Goal: Book appointment/travel/reservation

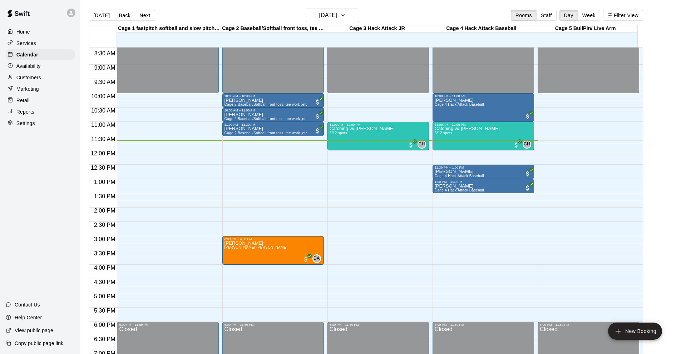
click at [30, 80] on p "Customers" at bounding box center [28, 77] width 25 height 7
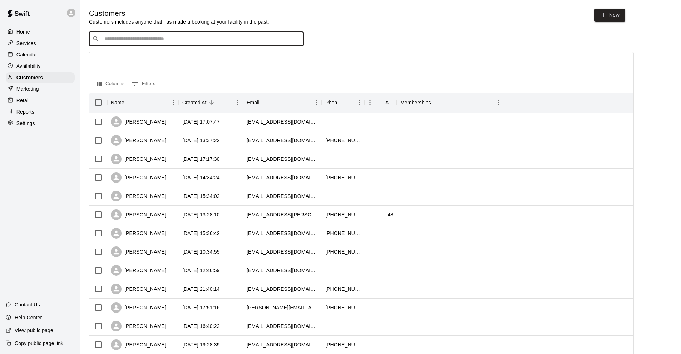
click at [149, 42] on input "Search customers by name or email" at bounding box center [201, 38] width 198 height 7
type input "******"
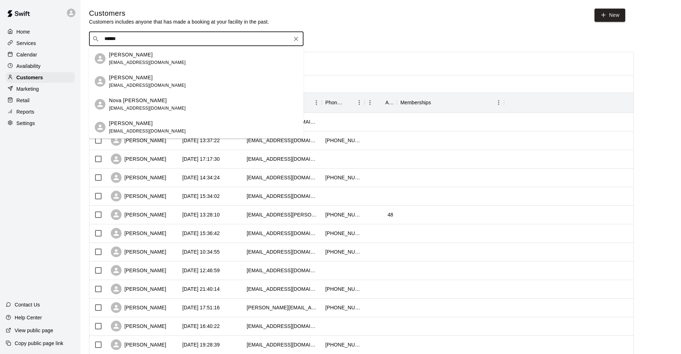
click at [145, 84] on span "delara7717@gmail.com" at bounding box center [147, 85] width 77 height 5
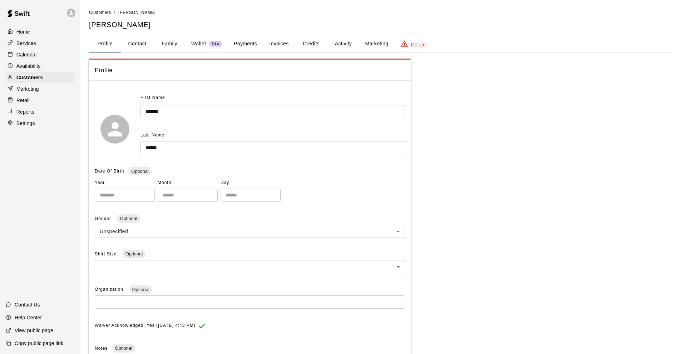
click at [249, 45] on button "Payments" at bounding box center [245, 43] width 35 height 17
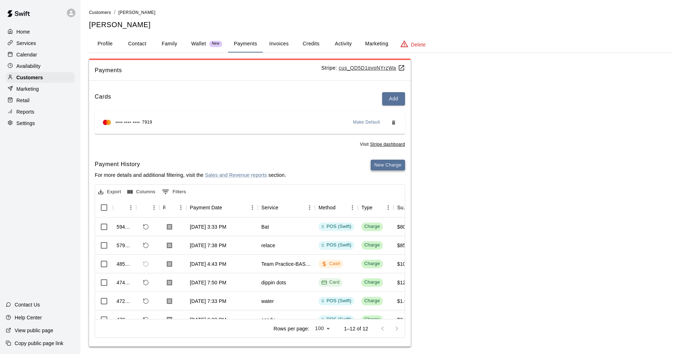
click at [379, 163] on button "New Charge" at bounding box center [388, 165] width 34 height 11
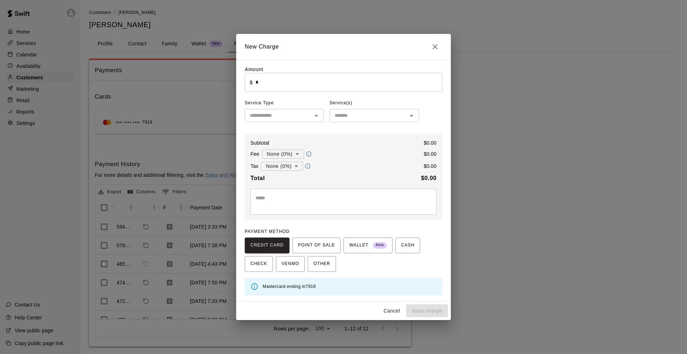
click at [296, 81] on input "*" at bounding box center [348, 82] width 187 height 19
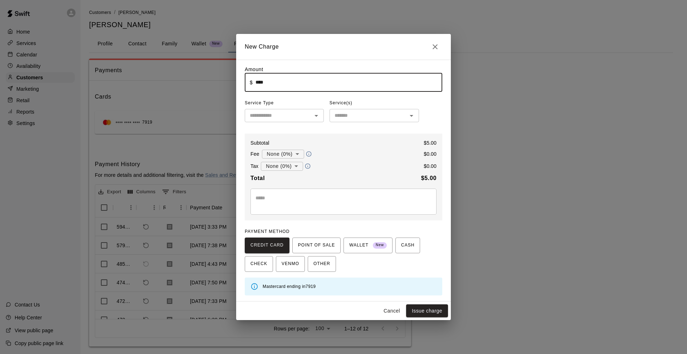
type input "****"
click at [285, 116] on input "text" at bounding box center [278, 115] width 63 height 9
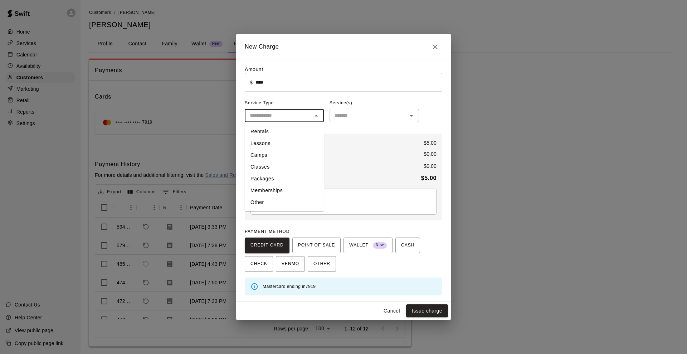
click at [276, 201] on li "Other" at bounding box center [284, 203] width 79 height 12
type input "*****"
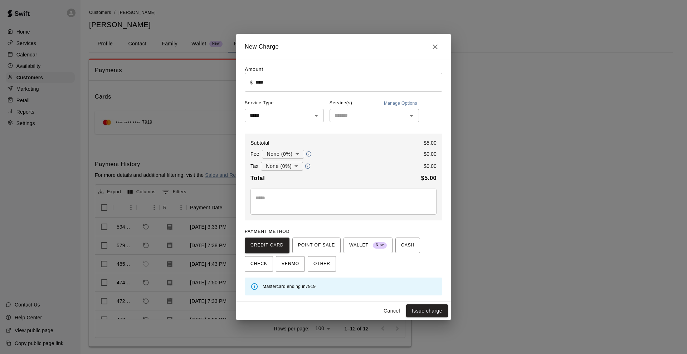
drag, startPoint x: 373, startPoint y: 124, endPoint x: 370, endPoint y: 112, distance: 12.5
click at [371, 123] on div "Amount ​ $ **** ​ Service Type ***** ​ Service(s) Manage Options ​ Subtotal $ 5…" at bounding box center [343, 181] width 197 height 230
click at [370, 107] on div "Service(s) Manage Options" at bounding box center [373, 103] width 89 height 11
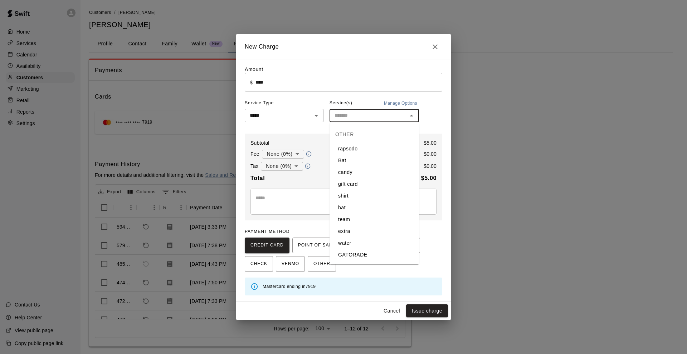
click at [368, 113] on input "text" at bounding box center [368, 115] width 73 height 9
click at [361, 144] on li "dippin dots" at bounding box center [373, 149] width 89 height 12
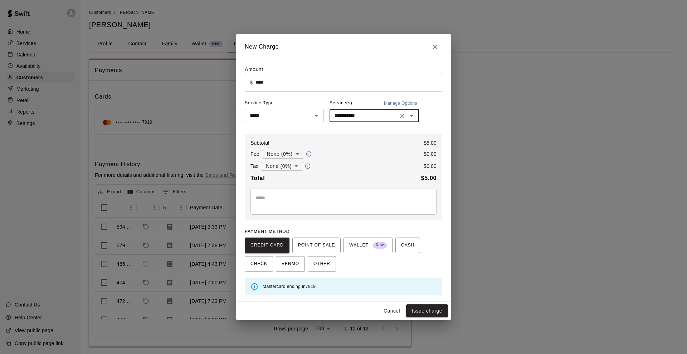
type input "**********"
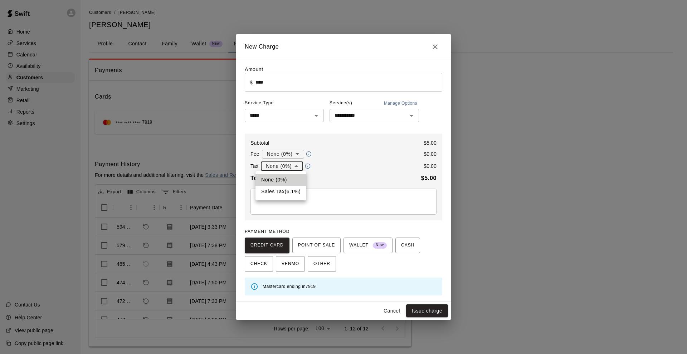
click at [295, 165] on body "Home Services Calendar Availability Customers Marketing Retail Reports Settings…" at bounding box center [343, 180] width 687 height 361
click at [290, 191] on li "Sales Tax ( 6.1 %)" at bounding box center [280, 192] width 51 height 12
type input "**********"
click at [430, 308] on button "Issue charge" at bounding box center [427, 311] width 42 height 13
type input "*"
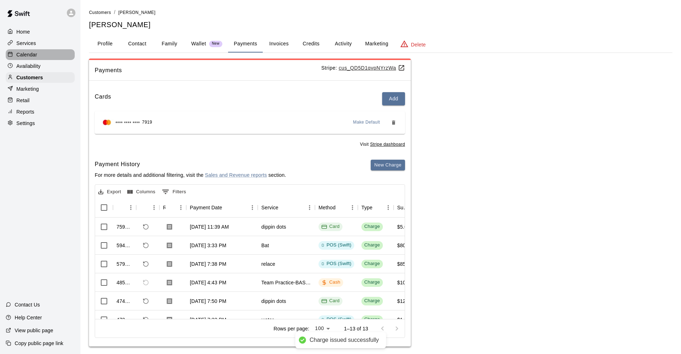
click at [38, 57] on div "Calendar" at bounding box center [40, 54] width 69 height 11
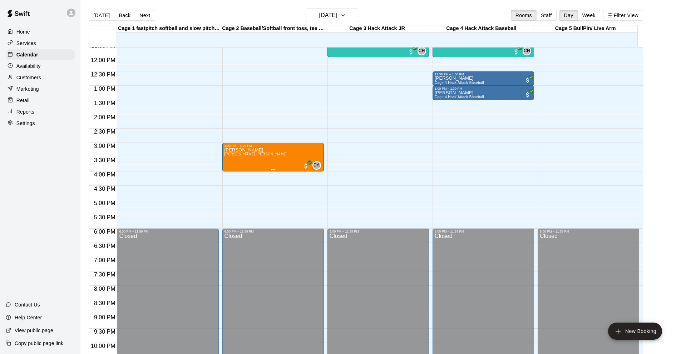
scroll to position [298, 0]
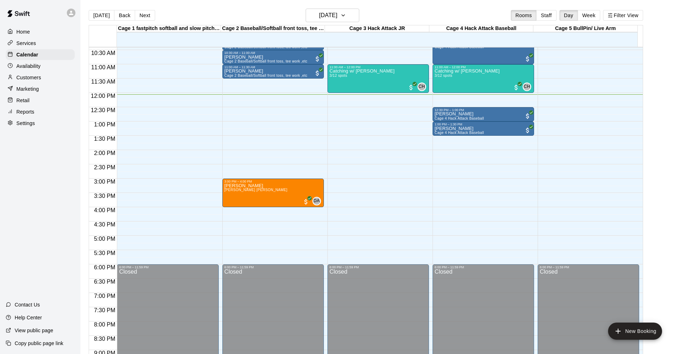
drag, startPoint x: 14, startPoint y: 192, endPoint x: 136, endPoint y: 187, distance: 121.4
click at [14, 192] on div "Home Services Calendar Availability Customers Marketing Retail Reports Settings…" at bounding box center [40, 177] width 80 height 354
click at [49, 175] on div "Home Services Calendar Availability Customers Marketing Retail Reports Settings…" at bounding box center [40, 177] width 80 height 354
drag, startPoint x: 37, startPoint y: 219, endPoint x: 78, endPoint y: 310, distance: 100.2
click at [40, 220] on div "Home Services Calendar Availability Customers Marketing Retail Reports Settings…" at bounding box center [40, 177] width 80 height 354
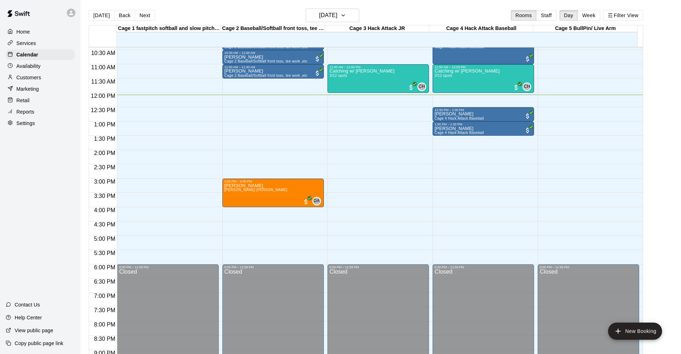
click at [31, 226] on div "Home Services Calendar Availability Customers Marketing Retail Reports Settings…" at bounding box center [40, 177] width 80 height 354
click at [661, 92] on main "[DATE] Back [DATE][DATE] Rooms Staff Day Week Filter View Cage 1 fastpitch soft…" at bounding box center [380, 186] width 595 height 354
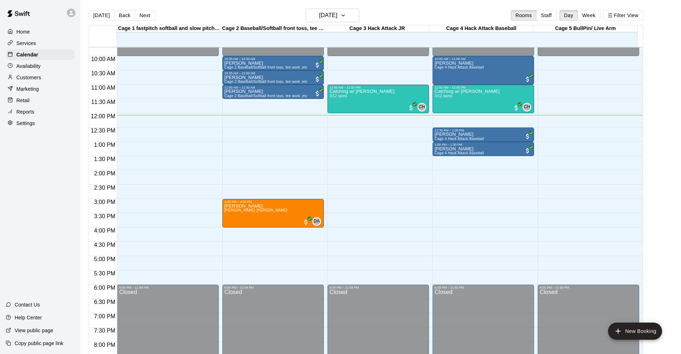
scroll to position [275, 0]
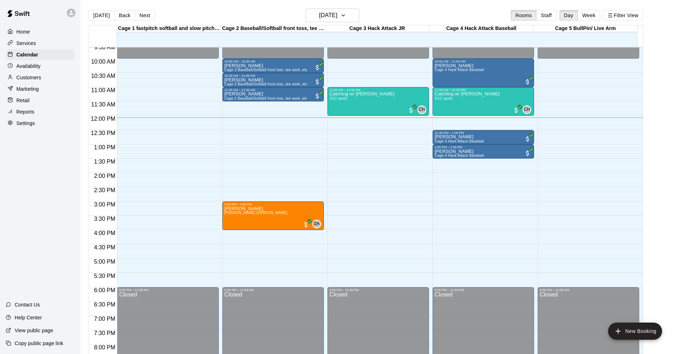
click at [665, 207] on main "[DATE] Back [DATE][DATE] Rooms Staff Day Week Filter View Cage 1 fastpitch soft…" at bounding box center [380, 186] width 595 height 354
click at [643, 331] on button "New Booking" at bounding box center [635, 331] width 54 height 17
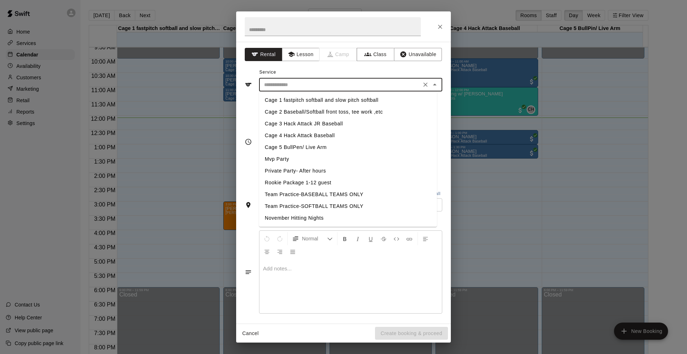
click at [330, 82] on input "text" at bounding box center [340, 84] width 158 height 9
click at [313, 126] on li "Cage 3 Hack Attack JR Baseball" at bounding box center [348, 124] width 178 height 12
type input "**********"
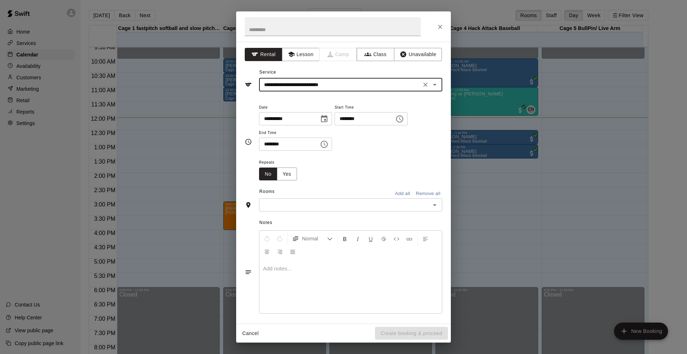
click at [328, 203] on input "text" at bounding box center [344, 205] width 167 height 9
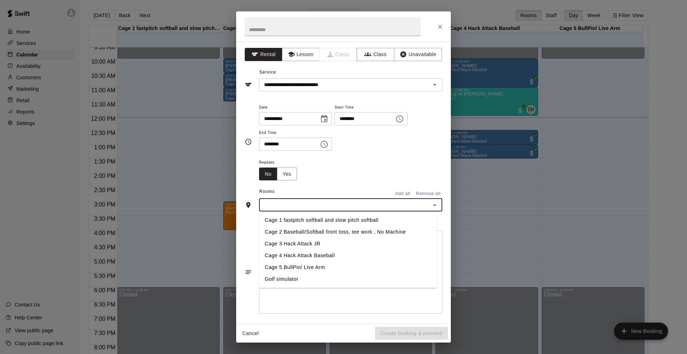
click at [299, 245] on li "Cage 3 Hack Attack JR" at bounding box center [348, 244] width 178 height 12
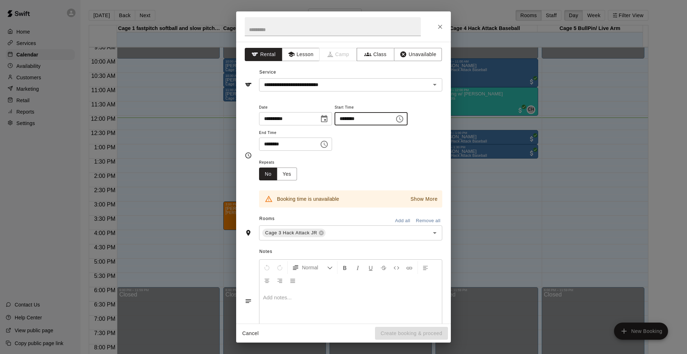
click at [344, 117] on input "********" at bounding box center [361, 118] width 55 height 13
type input "********"
click at [262, 144] on input "********" at bounding box center [286, 144] width 55 height 13
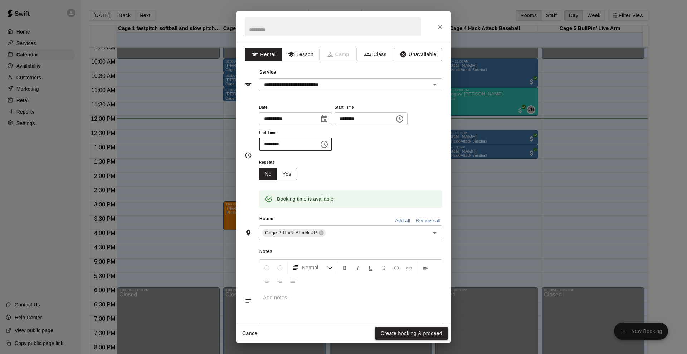
type input "********"
click at [411, 334] on button "Create booking & proceed" at bounding box center [411, 333] width 73 height 13
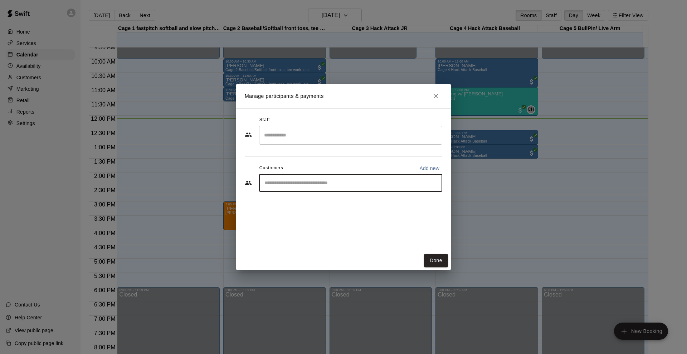
click at [290, 184] on input "Start typing to search customers..." at bounding box center [350, 183] width 177 height 7
type input "***"
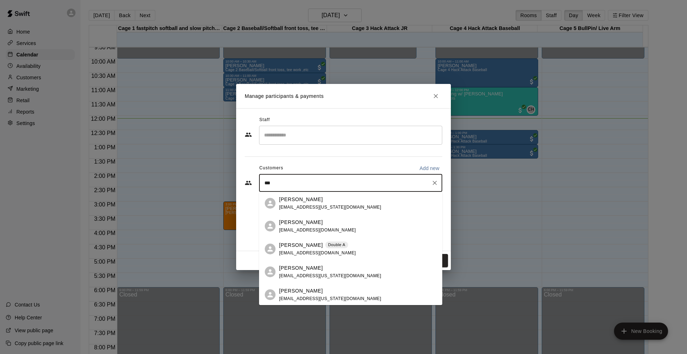
click at [331, 247] on p "Double A" at bounding box center [336, 245] width 17 height 6
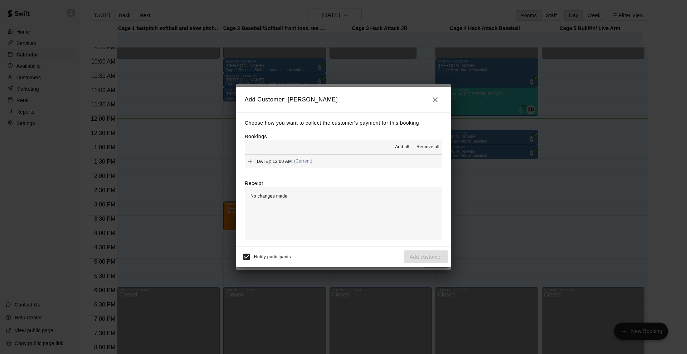
click at [315, 168] on hr at bounding box center [343, 168] width 197 height 0
click at [312, 166] on div "Saturday, August 16: 12:00 AM (Current)" at bounding box center [279, 161] width 68 height 11
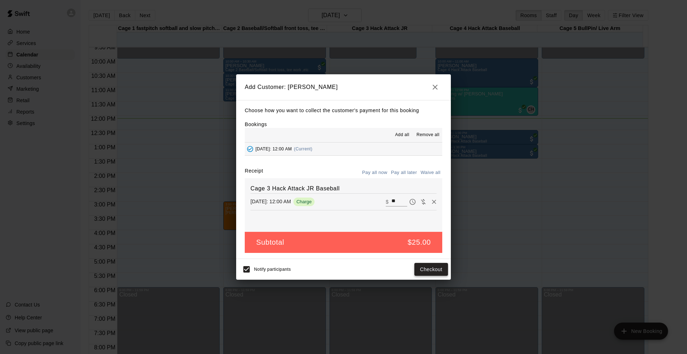
click at [427, 265] on button "Checkout" at bounding box center [431, 269] width 34 height 13
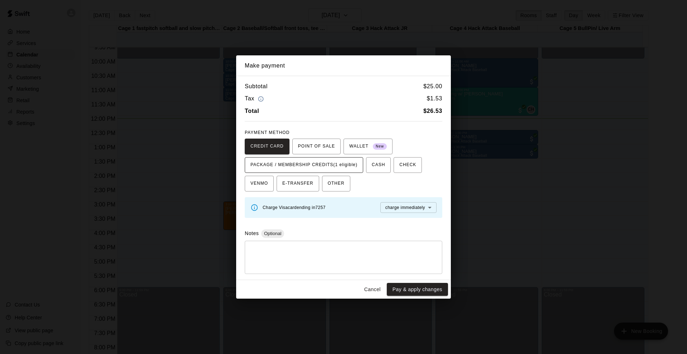
click at [325, 167] on span "PACKAGE / MEMBERSHIP CREDITS (1 eligible)" at bounding box center [303, 164] width 107 height 11
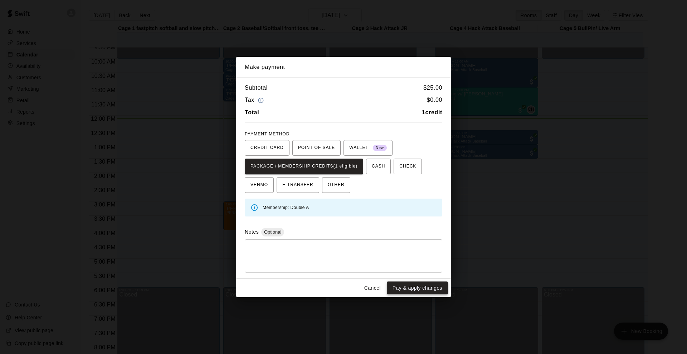
click at [418, 291] on button "Pay & apply changes" at bounding box center [417, 288] width 61 height 13
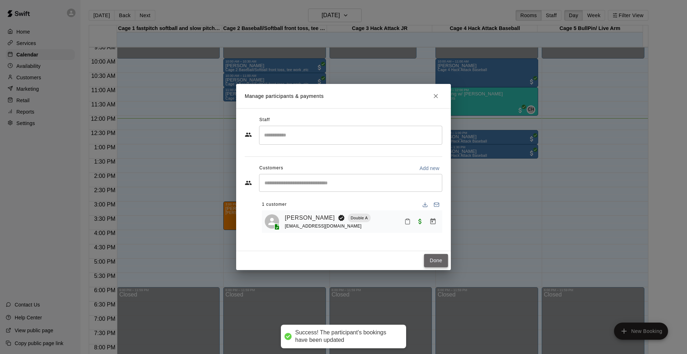
click at [439, 260] on button "Done" at bounding box center [436, 260] width 24 height 13
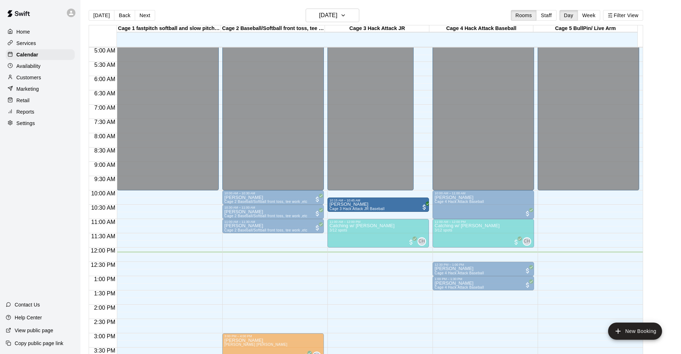
scroll to position [179, 0]
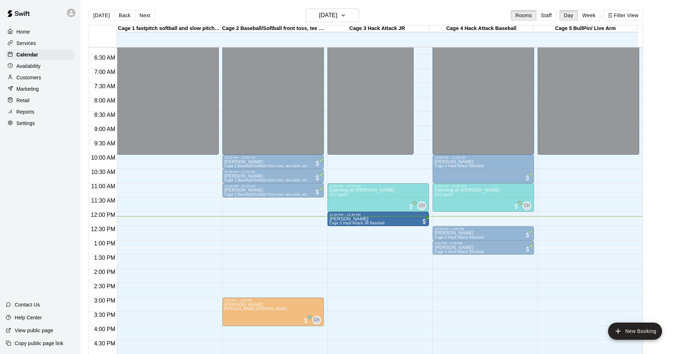
drag, startPoint x: 401, startPoint y: 52, endPoint x: 416, endPoint y: 221, distance: 170.2
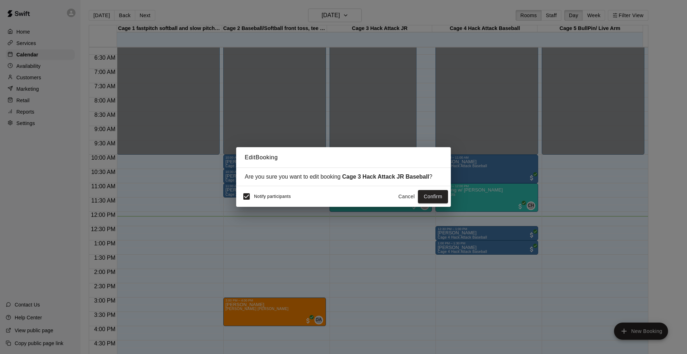
click at [404, 195] on button "Cancel" at bounding box center [406, 196] width 23 height 13
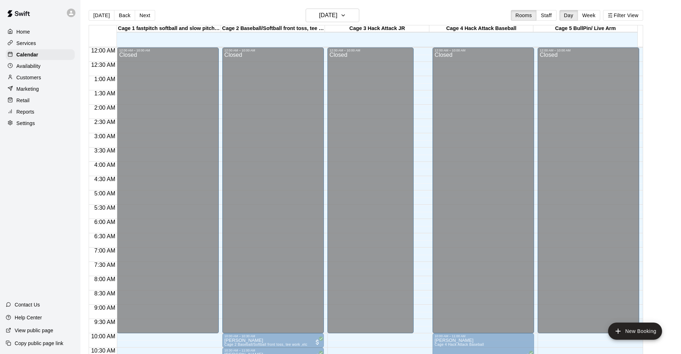
scroll to position [107, 0]
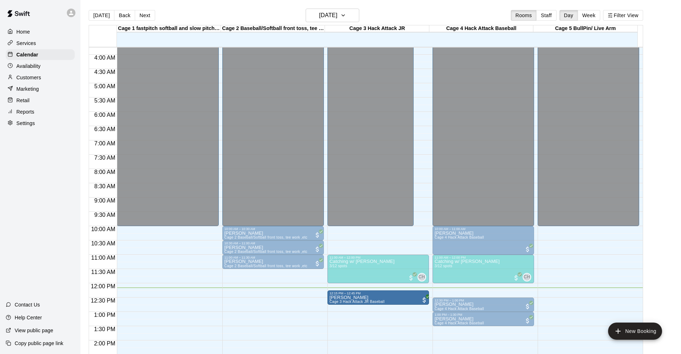
drag, startPoint x: 395, startPoint y: 57, endPoint x: 418, endPoint y: 305, distance: 248.9
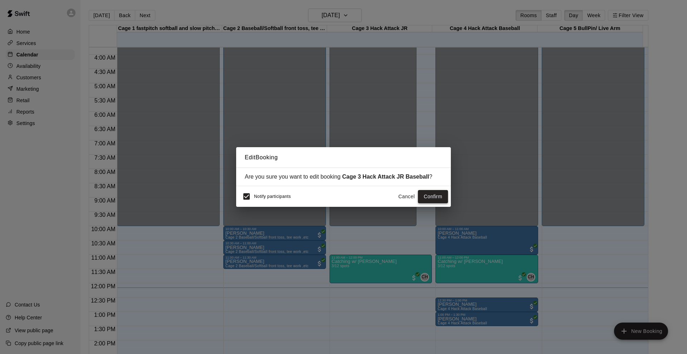
click at [444, 197] on button "Confirm" at bounding box center [433, 196] width 30 height 13
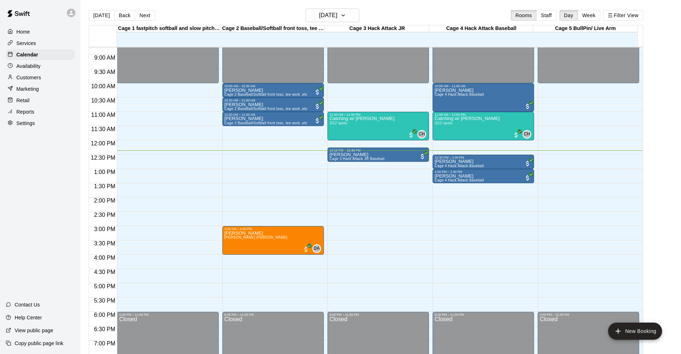
scroll to position [215, 0]
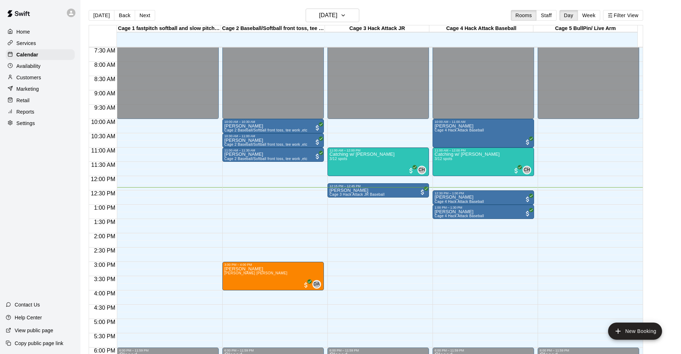
click at [49, 190] on div "Home Services Calendar Availability Customers Marketing Retail Reports Settings…" at bounding box center [40, 177] width 80 height 354
click at [52, 182] on div "Home Services Calendar Availability Customers Marketing Retail Reports Settings…" at bounding box center [40, 177] width 80 height 354
click at [35, 117] on div "Reports" at bounding box center [40, 112] width 69 height 11
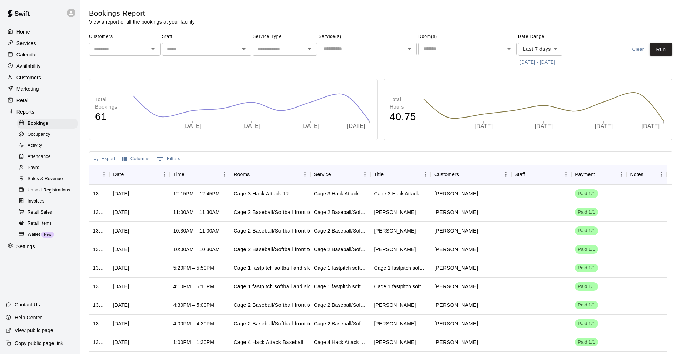
click at [38, 61] on div "Home Services Calendar Availability Customers Marketing Retail Reports Bookings…" at bounding box center [40, 139] width 80 height 227
click at [38, 58] on div "Calendar" at bounding box center [40, 54] width 69 height 11
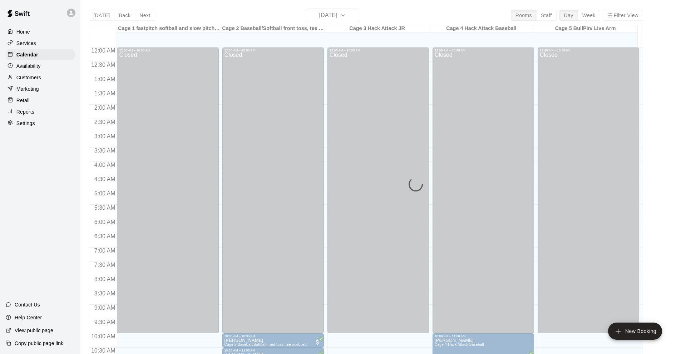
scroll to position [350, 0]
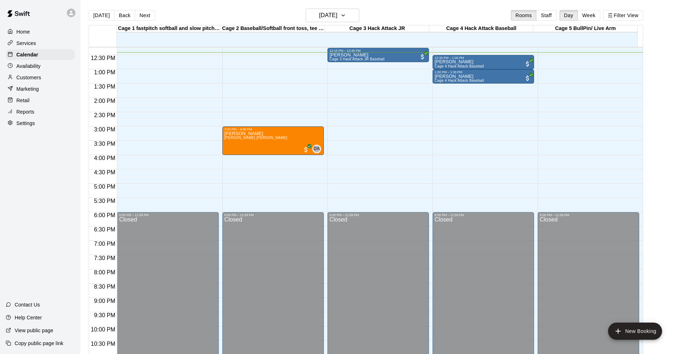
drag, startPoint x: 40, startPoint y: 204, endPoint x: 43, endPoint y: 199, distance: 6.3
click at [40, 202] on div "Home Services Calendar Availability Customers Marketing Retail Reports Settings…" at bounding box center [40, 177] width 80 height 354
click at [54, 216] on div "Home Services Calendar Availability Customers Marketing Retail Reports Settings…" at bounding box center [40, 177] width 80 height 354
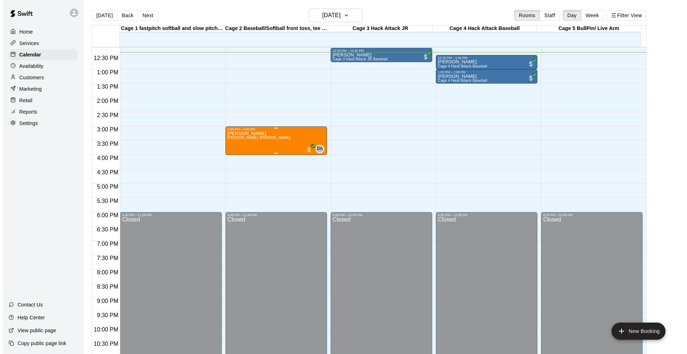
scroll to position [314, 0]
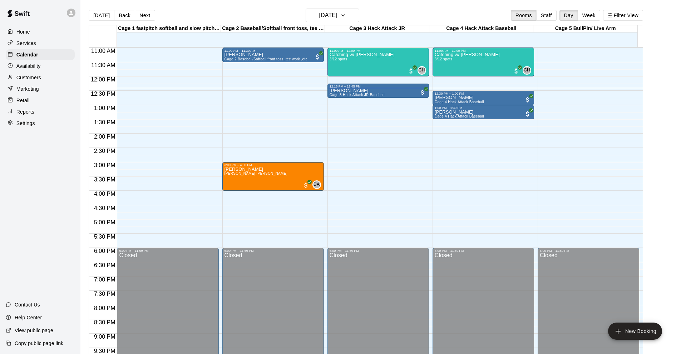
click at [26, 188] on div "Home Services Calendar Availability Customers Marketing Retail Reports Settings…" at bounding box center [40, 177] width 80 height 354
click at [388, 61] on div "Catching w/ Chandler 3/12 spots CH 0" at bounding box center [378, 230] width 97 height 354
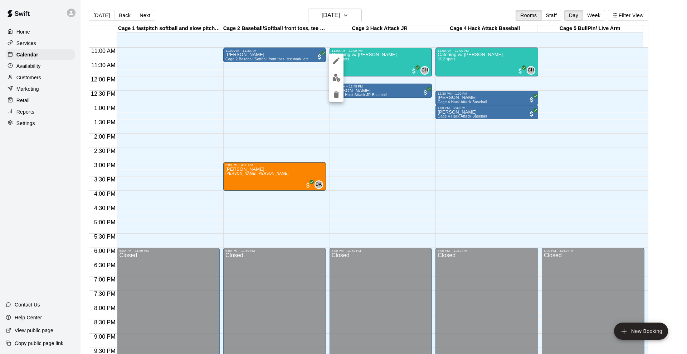
click at [333, 78] on img "edit" at bounding box center [336, 78] width 8 height 8
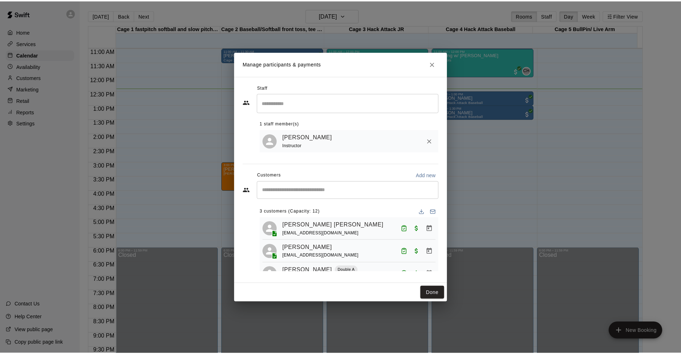
scroll to position [19, 0]
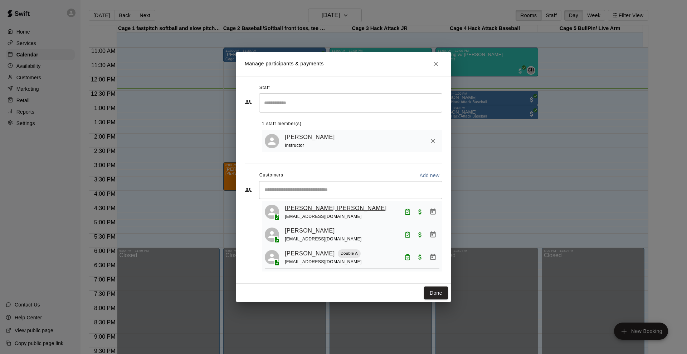
click at [300, 204] on link "Drake Herrin" at bounding box center [336, 208] width 102 height 9
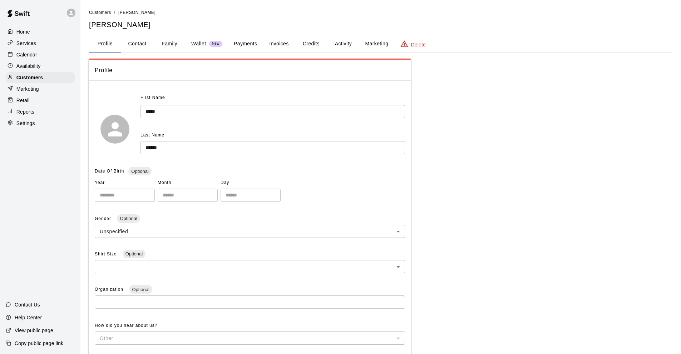
click at [164, 50] on button "Family" at bounding box center [169, 43] width 32 height 17
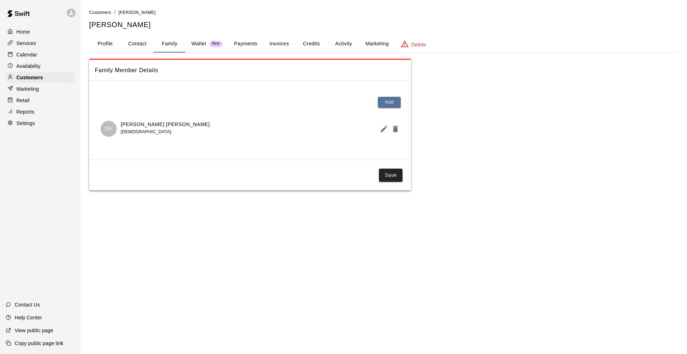
click at [107, 50] on button "Profile" at bounding box center [105, 43] width 32 height 17
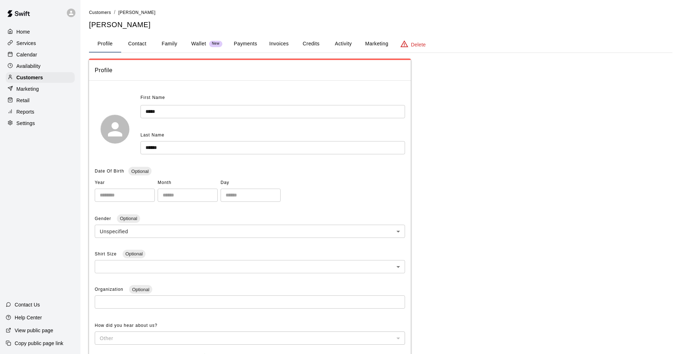
click at [58, 57] on div "Calendar" at bounding box center [40, 54] width 69 height 11
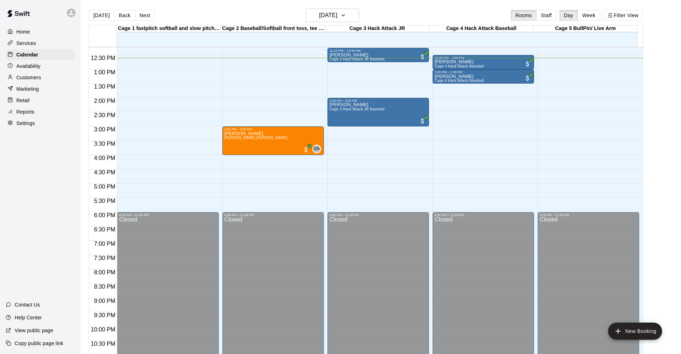
scroll to position [314, 0]
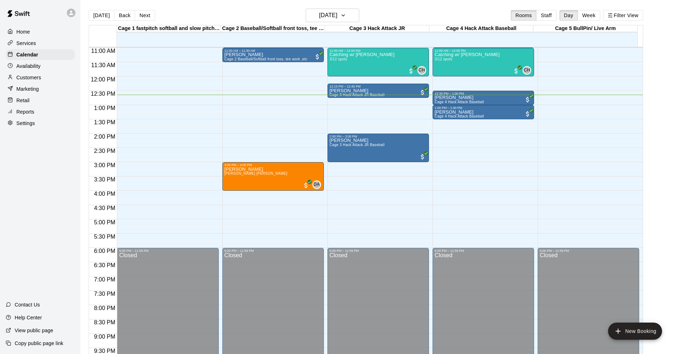
click at [26, 180] on div "Home Services Calendar Availability Customers Marketing Retail Reports Settings…" at bounding box center [40, 177] width 80 height 354
click at [7, 217] on div "Home Services Calendar Availability Customers Marketing Retail Reports Settings…" at bounding box center [40, 177] width 80 height 354
click at [29, 199] on div "Home Services Calendar Availability Customers Marketing Retail Reports Settings…" at bounding box center [40, 177] width 80 height 354
click at [21, 188] on div "Home Services Calendar Availability Customers Marketing Retail Reports Settings…" at bounding box center [40, 177] width 80 height 354
click at [48, 172] on div "Home Services Calendar Availability Customers Marketing Retail Reports Settings…" at bounding box center [40, 177] width 80 height 354
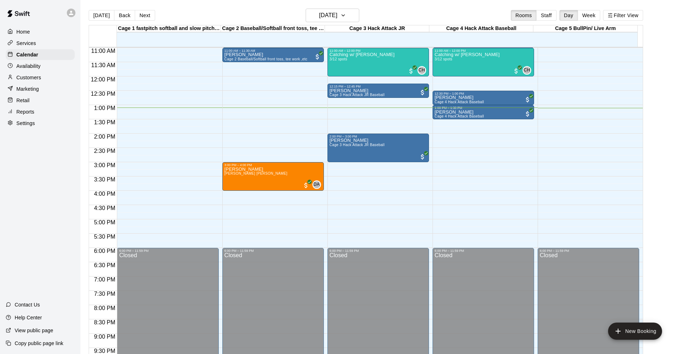
scroll to position [11, 0]
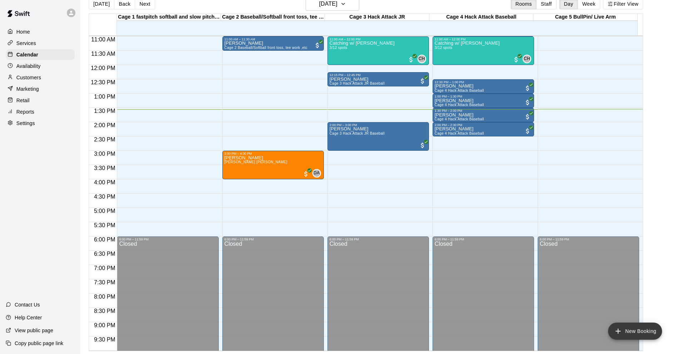
click at [633, 328] on button "New Booking" at bounding box center [635, 331] width 54 height 17
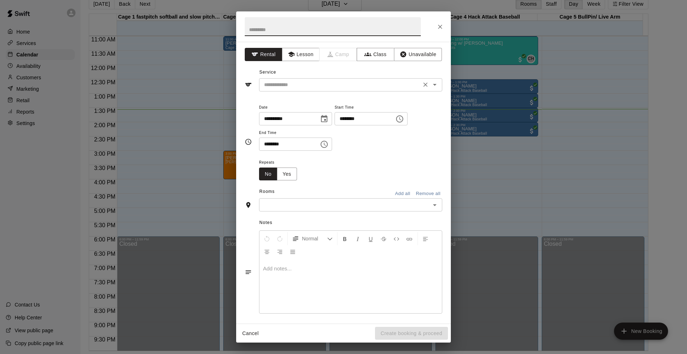
click at [347, 87] on input "text" at bounding box center [340, 84] width 158 height 9
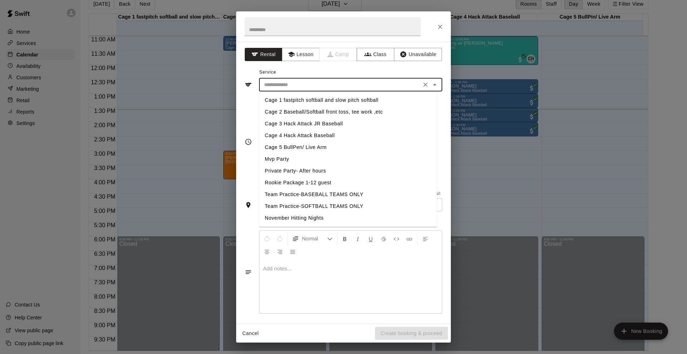
click at [302, 124] on li "Cage 3 Hack Attack JR Baseball" at bounding box center [348, 124] width 178 height 12
type input "**********"
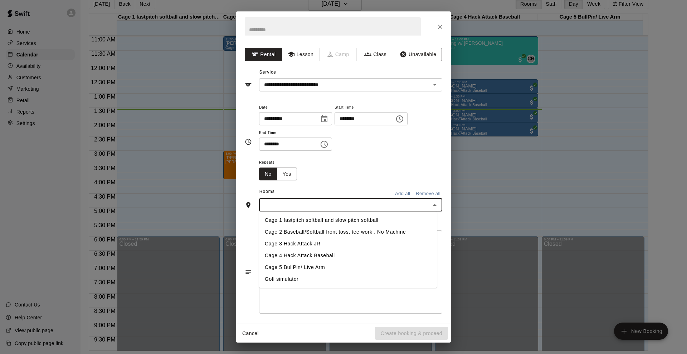
click at [279, 206] on input "text" at bounding box center [344, 205] width 167 height 9
click at [289, 245] on li "Cage 3 Hack Attack JR" at bounding box center [348, 244] width 178 height 12
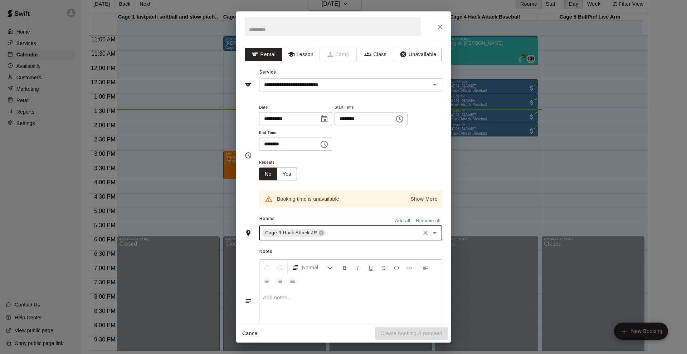
click at [354, 119] on input "********" at bounding box center [361, 118] width 55 height 13
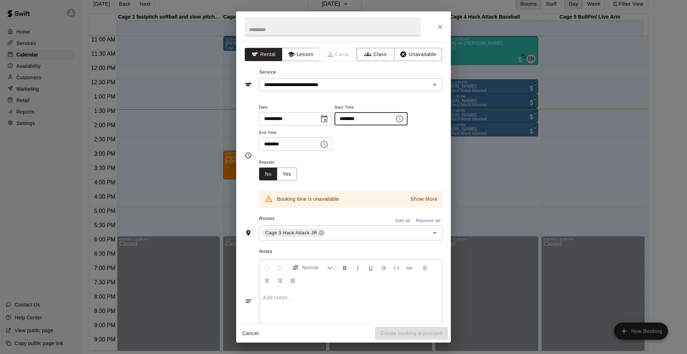
click at [344, 119] on input "********" at bounding box center [361, 118] width 55 height 13
click at [342, 115] on input "********" at bounding box center [361, 118] width 55 height 13
type input "********"
click at [269, 147] on input "********" at bounding box center [286, 144] width 55 height 13
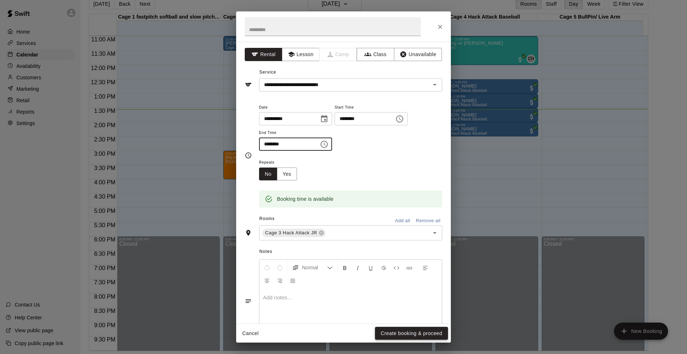
type input "********"
click at [397, 338] on button "Create booking & proceed" at bounding box center [411, 333] width 73 height 13
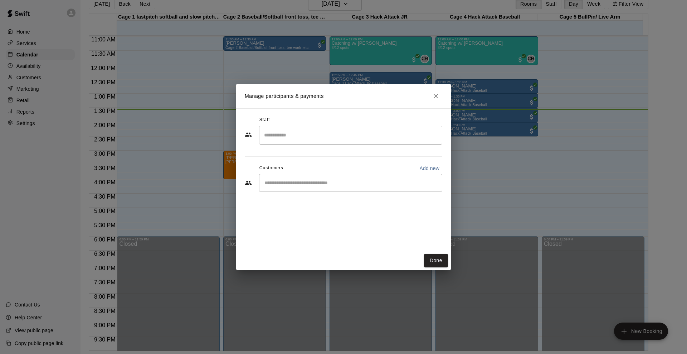
click at [318, 180] on input "Start typing to search customers..." at bounding box center [350, 183] width 177 height 7
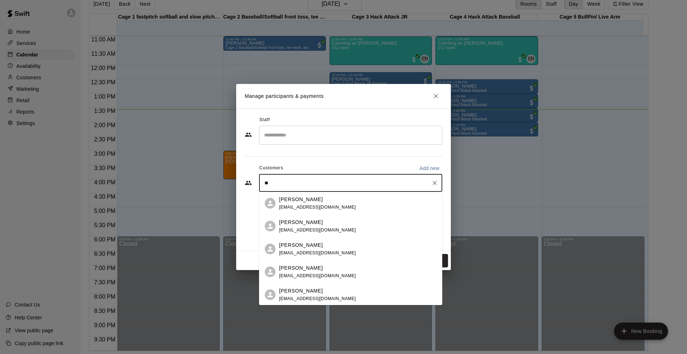
type input "*"
type input "***"
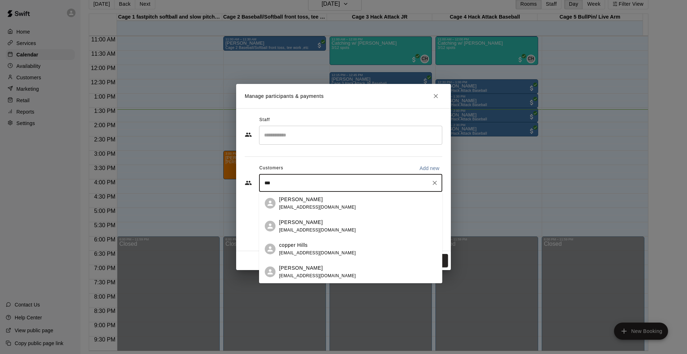
click at [306, 269] on p "[PERSON_NAME]" at bounding box center [301, 269] width 44 height 8
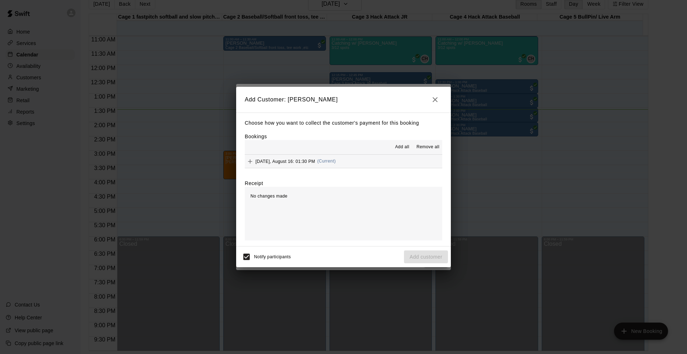
click at [311, 161] on span "Saturday, August 16: 01:30 PM" at bounding box center [285, 161] width 60 height 5
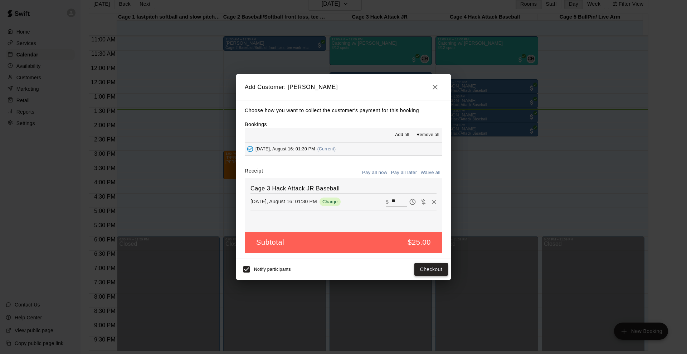
click at [419, 270] on button "Checkout" at bounding box center [431, 269] width 34 height 13
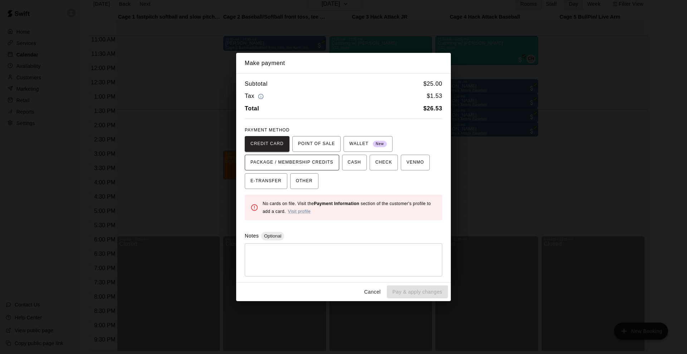
click at [310, 156] on button "PACKAGE / MEMBERSHIP CREDITS" at bounding box center [292, 163] width 94 height 16
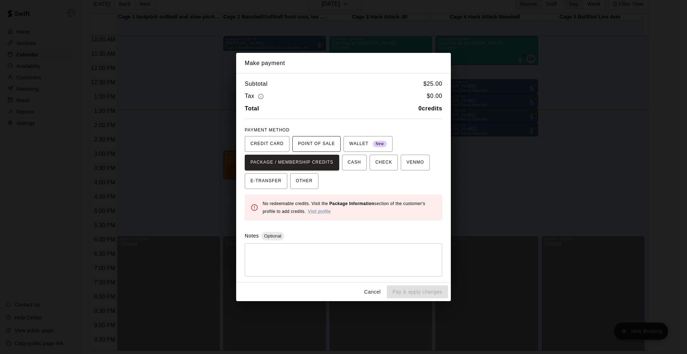
click at [322, 144] on span "POINT OF SALE" at bounding box center [316, 143] width 37 height 11
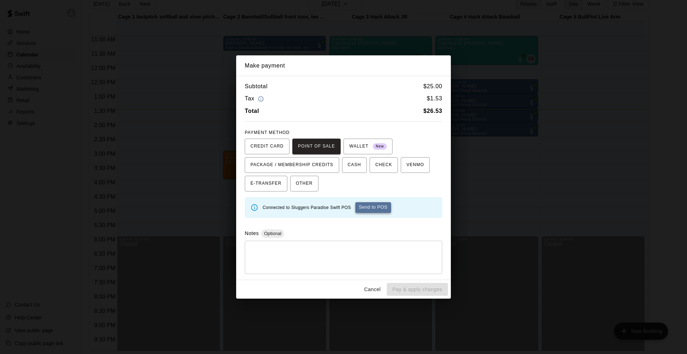
click at [367, 210] on button "Send to POS" at bounding box center [373, 207] width 36 height 11
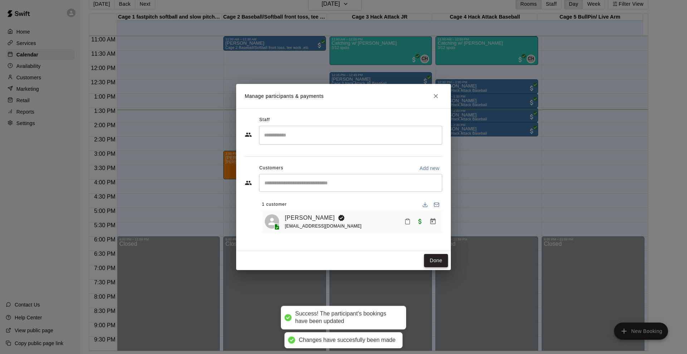
click at [443, 262] on button "Done" at bounding box center [436, 260] width 24 height 13
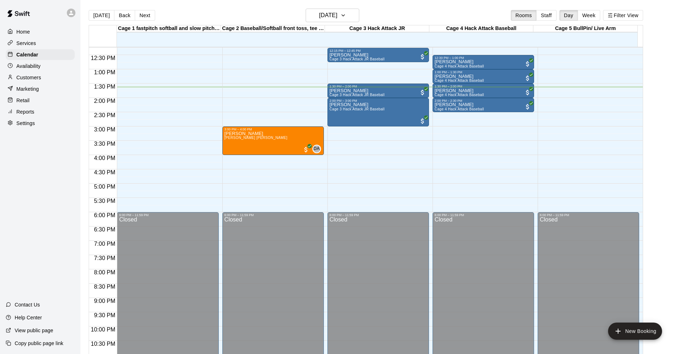
scroll to position [279, 0]
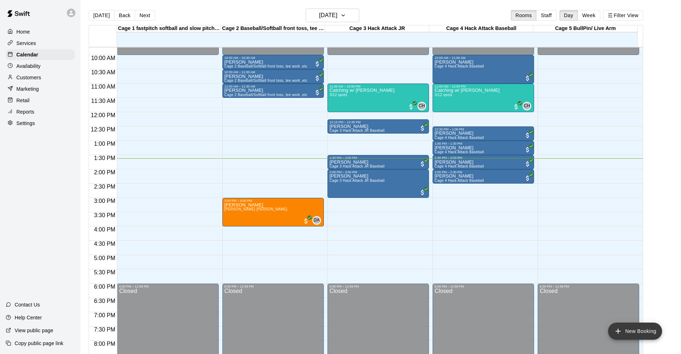
click at [623, 334] on icon "add" at bounding box center [618, 331] width 9 height 9
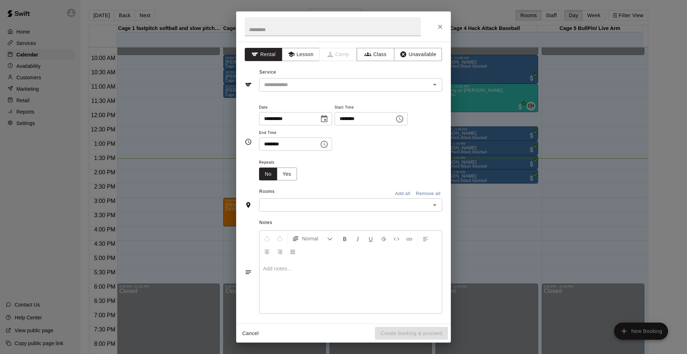
drag, startPoint x: 320, startPoint y: 95, endPoint x: 320, endPoint y: 99, distance: 3.9
click at [320, 98] on div "**********" at bounding box center [343, 183] width 215 height 282
click at [321, 91] on div "​" at bounding box center [350, 84] width 183 height 13
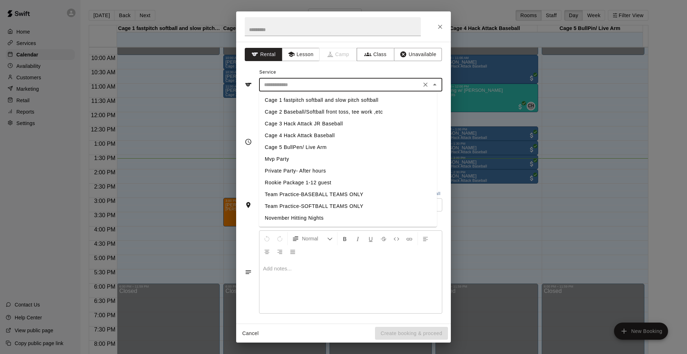
click at [307, 154] on li "Mvp Party" at bounding box center [348, 159] width 178 height 12
type input "*********"
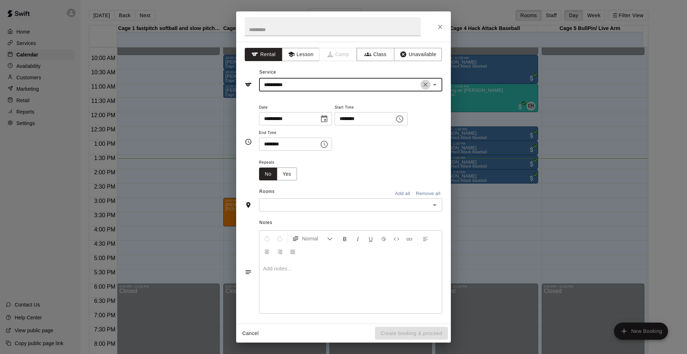
click at [423, 85] on button "Clear" at bounding box center [425, 85] width 10 height 10
click at [381, 88] on input "text" at bounding box center [340, 84] width 158 height 9
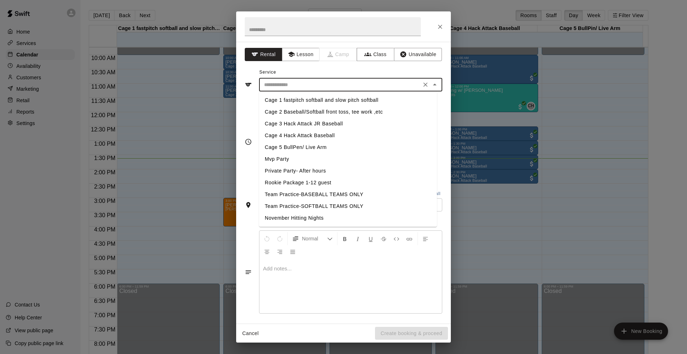
click at [283, 146] on li "Cage 5 BullPen/ Live Arm" at bounding box center [348, 148] width 178 height 12
type input "**********"
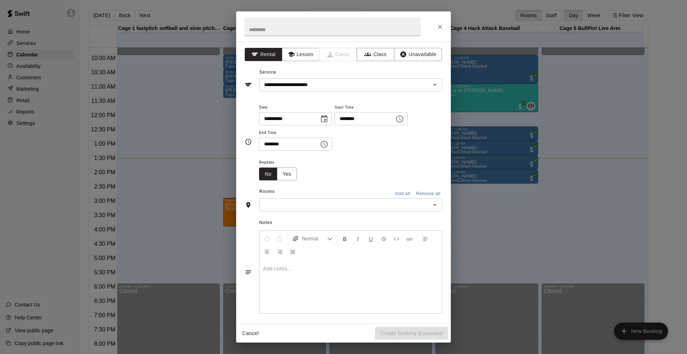
click at [288, 212] on div "Notes Normal Add notes..." at bounding box center [343, 267] width 197 height 110
click at [288, 206] on input "text" at bounding box center [344, 205] width 167 height 9
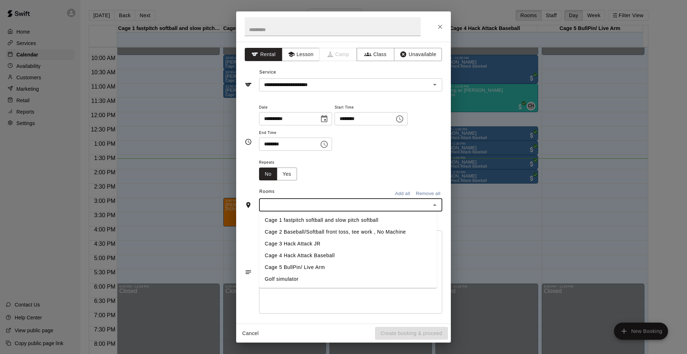
click at [289, 264] on li "Cage 5 BullPin/ Live Arm" at bounding box center [348, 268] width 178 height 12
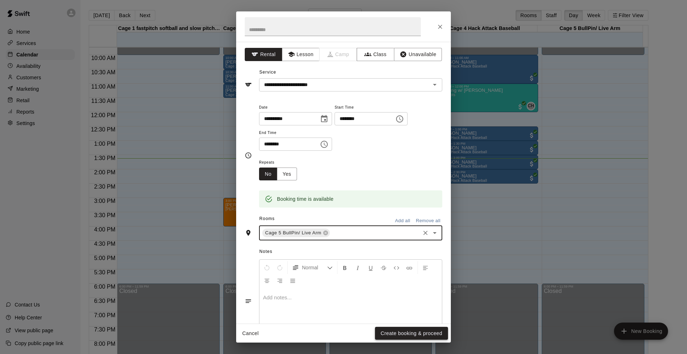
click at [392, 333] on button "Create booking & proceed" at bounding box center [411, 333] width 73 height 13
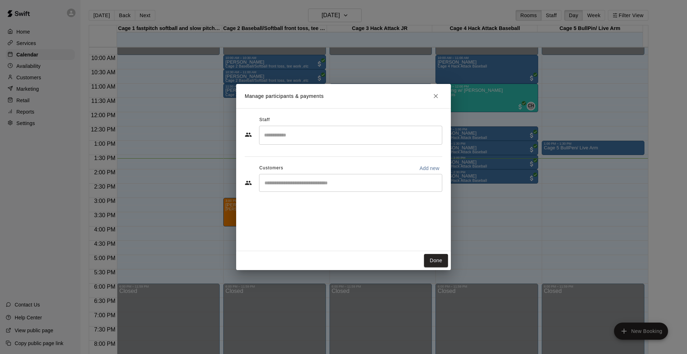
click at [285, 180] on input "Start typing to search customers..." at bounding box center [350, 183] width 177 height 7
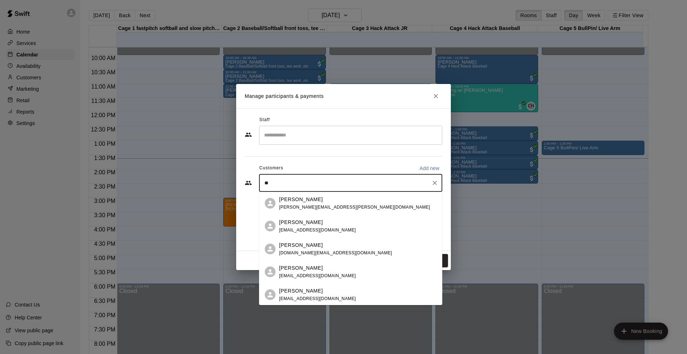
type input "***"
click at [328, 244] on p "Double A" at bounding box center [336, 245] width 17 height 6
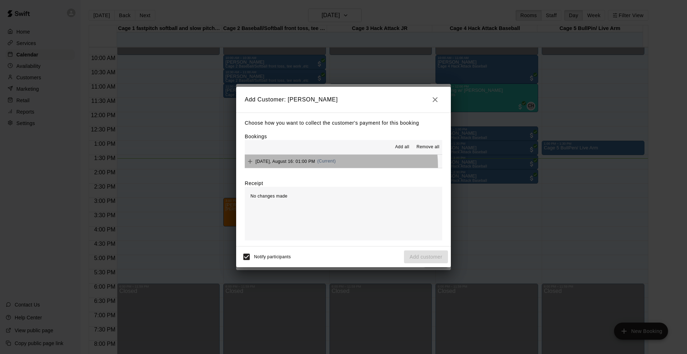
click at [327, 166] on div "[DATE], August 16: 01:00 PM (Current)" at bounding box center [290, 161] width 91 height 11
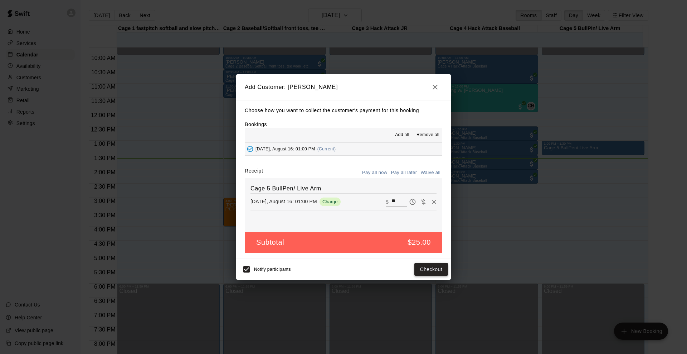
click at [423, 269] on button "Checkout" at bounding box center [431, 269] width 34 height 13
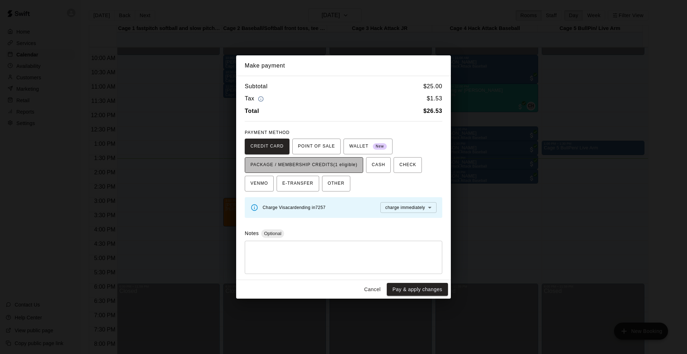
click at [306, 167] on span "PACKAGE / MEMBERSHIP CREDITS (1 eligible)" at bounding box center [303, 164] width 107 height 11
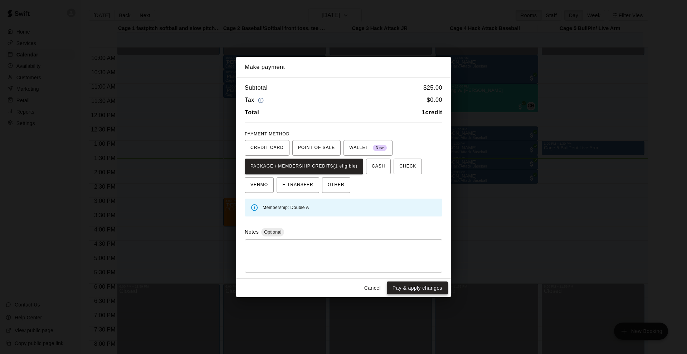
click at [412, 290] on button "Pay & apply changes" at bounding box center [417, 288] width 61 height 13
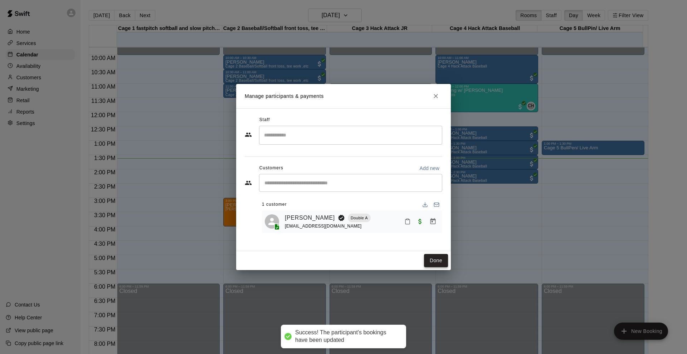
click at [426, 264] on button "Done" at bounding box center [436, 260] width 24 height 13
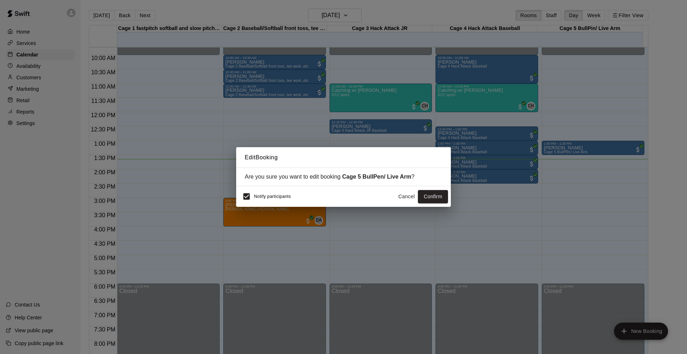
click at [406, 197] on button "Cancel" at bounding box center [406, 196] width 23 height 13
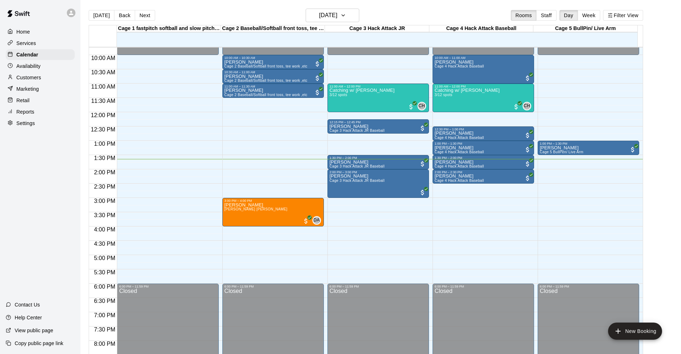
click at [44, 159] on div "Home Services Calendar Availability Customers Marketing Retail Reports Settings…" at bounding box center [40, 177] width 80 height 354
click at [27, 223] on div "Home Services Calendar Availability Customers Marketing Retail Reports Settings…" at bounding box center [40, 177] width 80 height 354
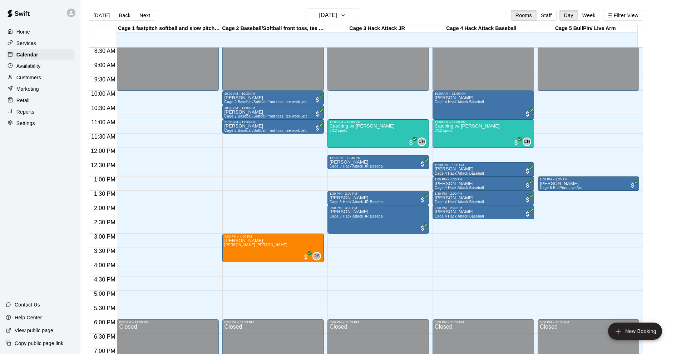
click at [21, 203] on div "Home Services Calendar Availability Customers Marketing Retail Reports Settings…" at bounding box center [40, 177] width 80 height 354
click at [21, 192] on div "Home Services Calendar Availability Customers Marketing Retail Reports Settings…" at bounding box center [40, 177] width 80 height 354
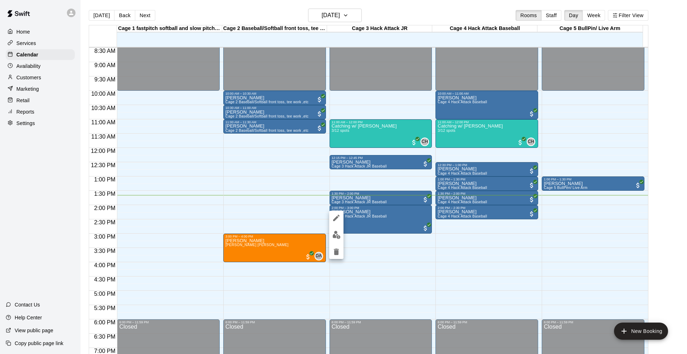
click at [657, 225] on div at bounding box center [343, 177] width 687 height 354
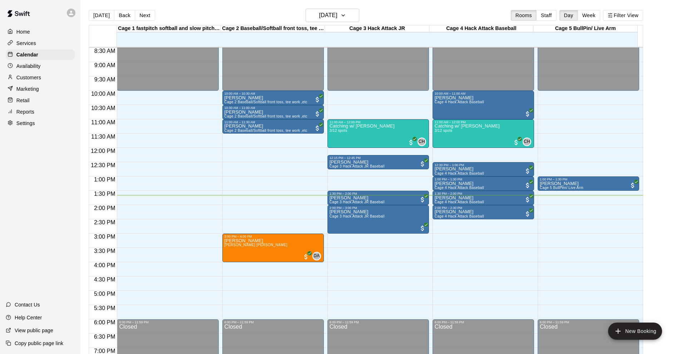
drag, startPoint x: 25, startPoint y: 200, endPoint x: 49, endPoint y: 93, distance: 109.9
click at [30, 198] on div "Home Services Calendar Availability Customers Marketing Retail Reports Settings…" at bounding box center [40, 177] width 80 height 354
click at [48, 117] on div "Reports" at bounding box center [40, 112] width 69 height 11
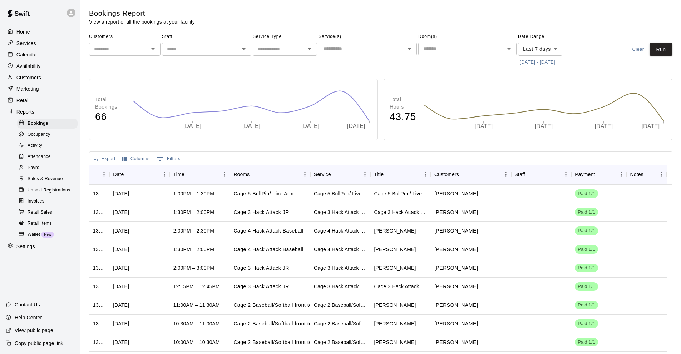
click at [54, 182] on span "Sales & Revenue" at bounding box center [45, 179] width 35 height 7
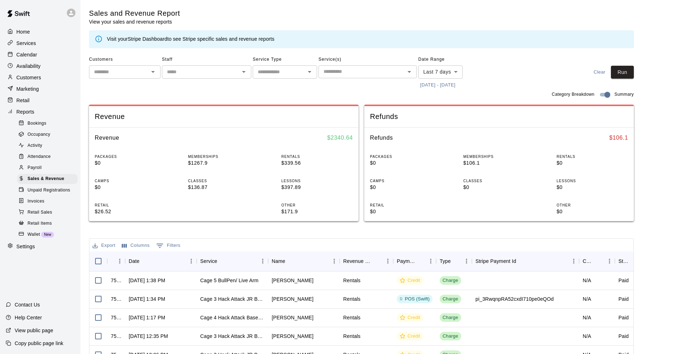
click at [29, 51] on div "Calendar" at bounding box center [40, 54] width 69 height 11
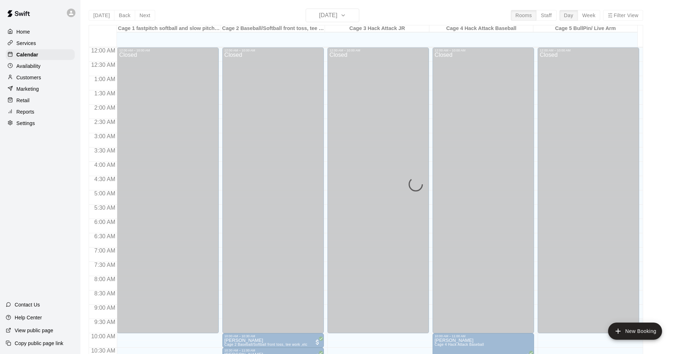
scroll to position [350, 0]
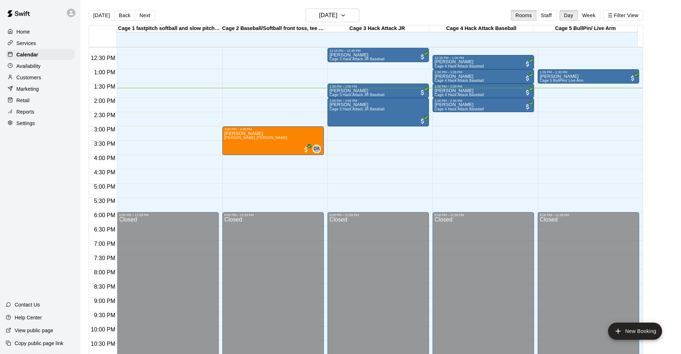
click at [18, 200] on div "Home Services Calendar Availability Customers Marketing Retail Reports Settings…" at bounding box center [40, 177] width 80 height 354
click at [13, 244] on div "Home Services Calendar Availability Customers Marketing Retail Reports Settings…" at bounding box center [40, 177] width 80 height 354
click at [662, 270] on main "[DATE] Back [DATE][DATE] Rooms Staff Day Week Filter View Cage 1 fastpitch soft…" at bounding box center [380, 186] width 595 height 354
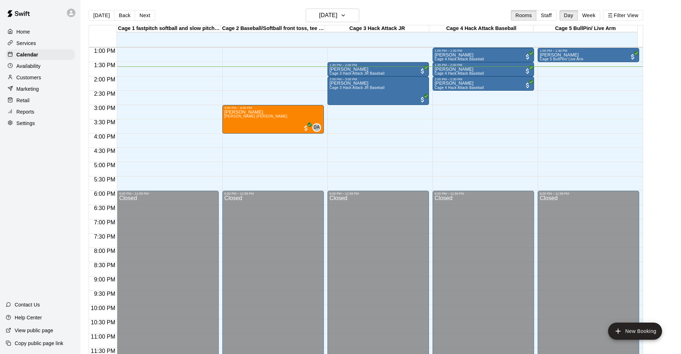
scroll to position [336, 0]
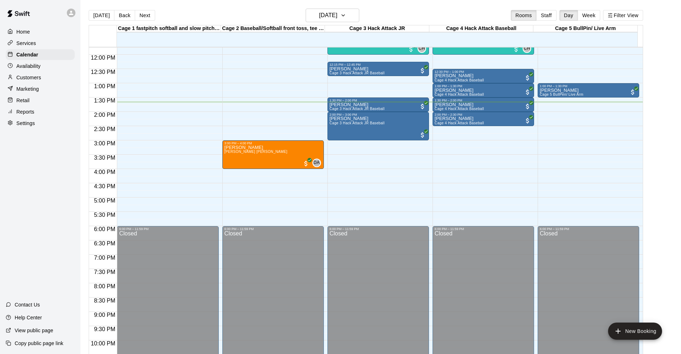
click at [41, 167] on div "Home Services Calendar Availability Customers Marketing Retail Reports Settings…" at bounding box center [40, 177] width 80 height 354
click at [667, 142] on main "[DATE] Back [DATE][DATE] Rooms Staff Day Week Filter View Cage 1 fastpitch soft…" at bounding box center [380, 186] width 595 height 354
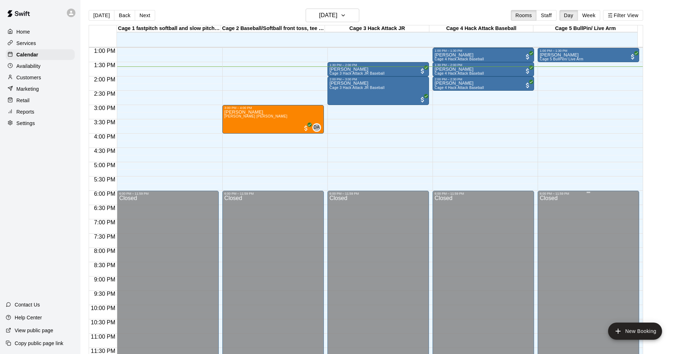
drag, startPoint x: 664, startPoint y: 168, endPoint x: 629, endPoint y: 255, distance: 94.2
click at [664, 168] on main "[DATE] Back [DATE][DATE] Rooms Staff Day Week Filter View Cage 1 fastpitch soft…" at bounding box center [380, 186] width 595 height 354
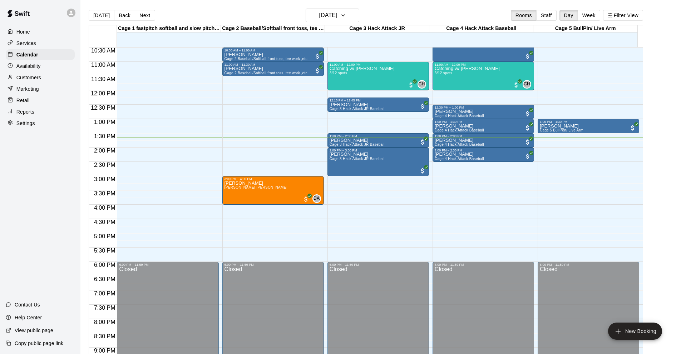
scroll to position [265, 0]
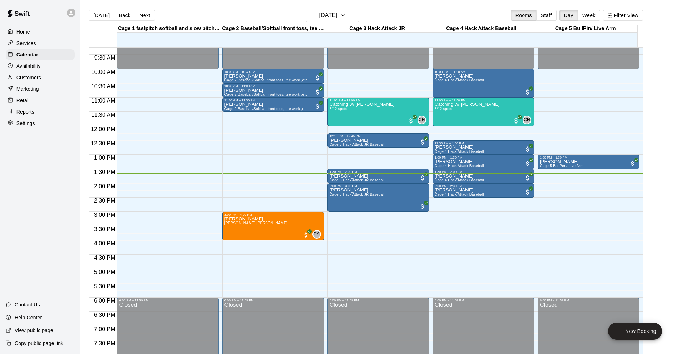
drag, startPoint x: 20, startPoint y: 211, endPoint x: 22, endPoint y: 216, distance: 5.3
click at [22, 215] on div "Home Services Calendar Availability Customers Marketing Retail Reports Settings…" at bounding box center [40, 177] width 80 height 354
click at [14, 199] on div "Home Services Calendar Availability Customers Marketing Retail Reports Settings…" at bounding box center [40, 177] width 80 height 354
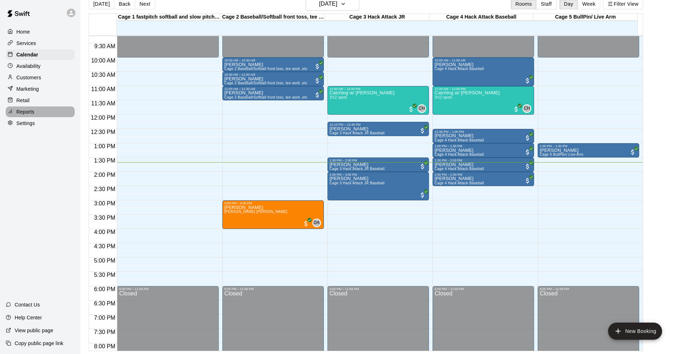
click at [42, 117] on div "Reports" at bounding box center [40, 112] width 69 height 11
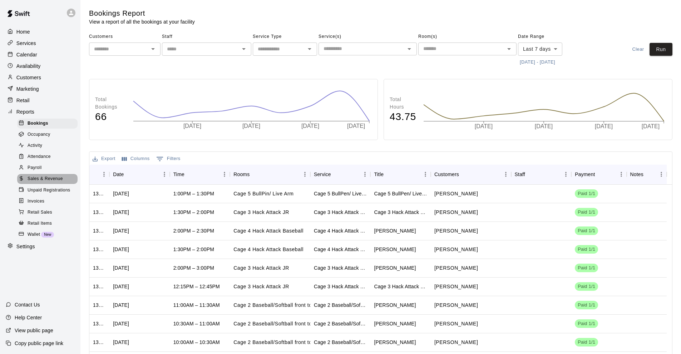
click at [41, 181] on span "Sales & Revenue" at bounding box center [45, 179] width 35 height 7
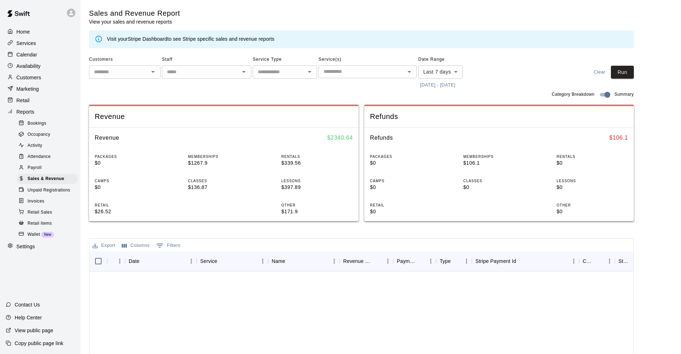
scroll to position [536, 0]
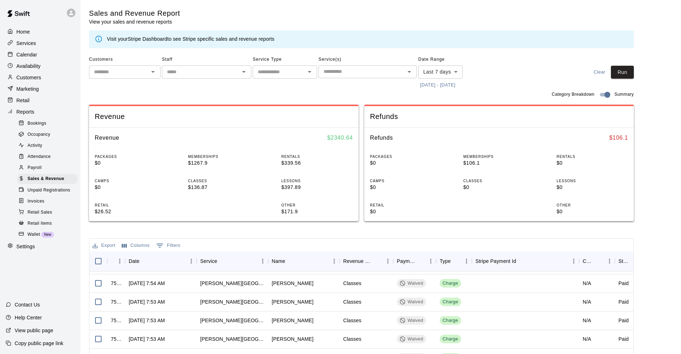
click at [21, 271] on div "Home Services Calendar Availability Customers Marketing Retail Reports Bookings…" at bounding box center [40, 177] width 80 height 354
click at [33, 54] on p "Calendar" at bounding box center [26, 54] width 21 height 7
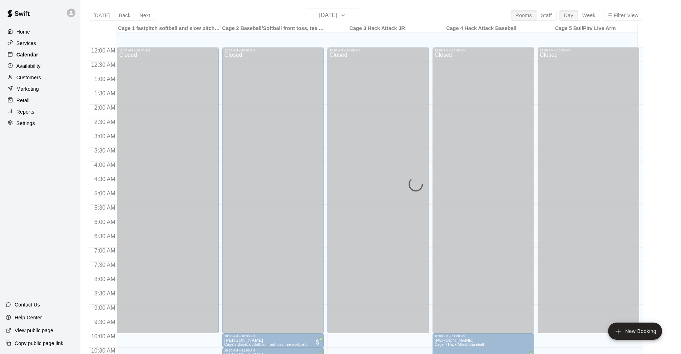
scroll to position [350, 0]
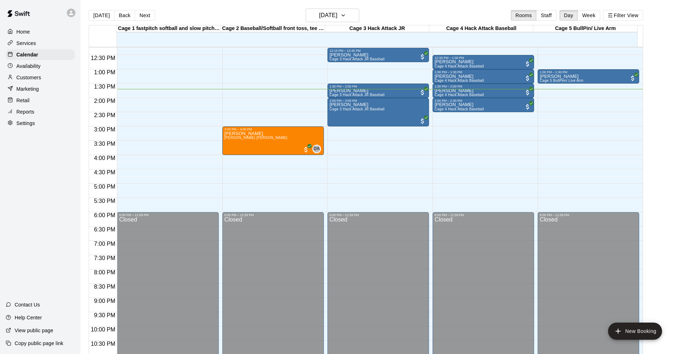
click at [44, 187] on div "Home Services Calendar Availability Customers Marketing Retail Reports Settings…" at bounding box center [40, 177] width 80 height 354
click at [21, 127] on p "Settings" at bounding box center [25, 123] width 19 height 7
select select "**"
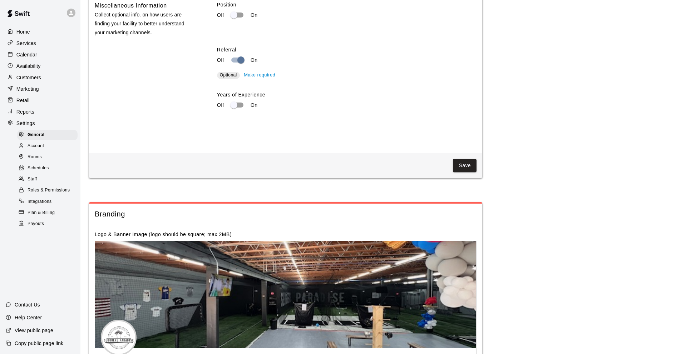
scroll to position [1370, 0]
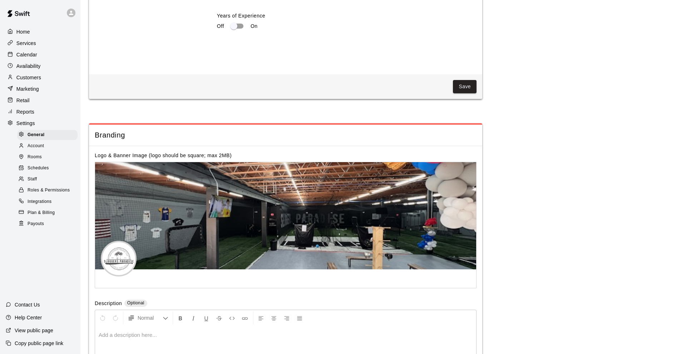
click at [18, 54] on p "Calendar" at bounding box center [26, 54] width 21 height 7
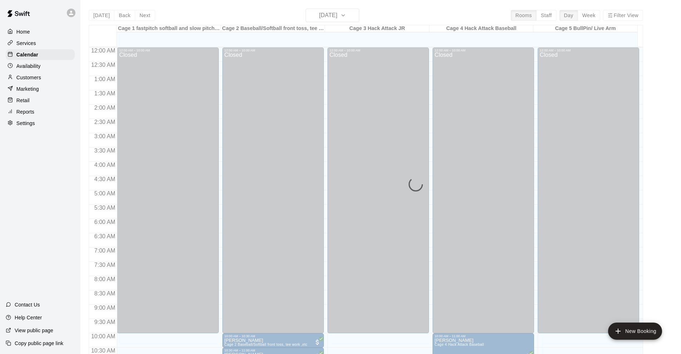
scroll to position [350, 0]
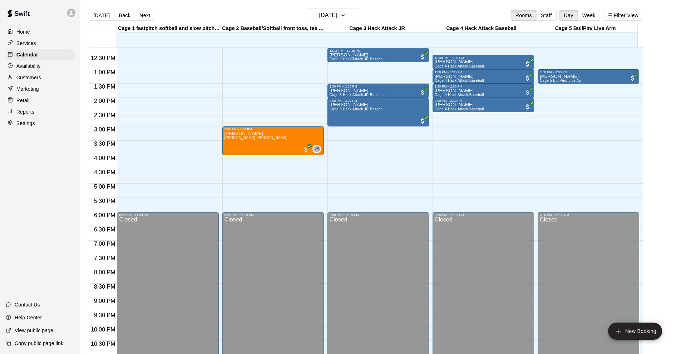
click at [65, 188] on div "Home Services Calendar Availability Customers Marketing Retail Reports Settings…" at bounding box center [40, 177] width 80 height 354
click at [673, 206] on main "[DATE] Back [DATE][DATE] Rooms Staff Day Week Filter View Cage 1 fastpitch soft…" at bounding box center [380, 186] width 595 height 354
drag, startPoint x: 39, startPoint y: 190, endPoint x: 42, endPoint y: 183, distance: 7.5
click at [41, 187] on div "Home Services Calendar Availability Customers Marketing Retail Reports Settings…" at bounding box center [40, 177] width 80 height 354
click at [34, 124] on p "Settings" at bounding box center [25, 123] width 19 height 7
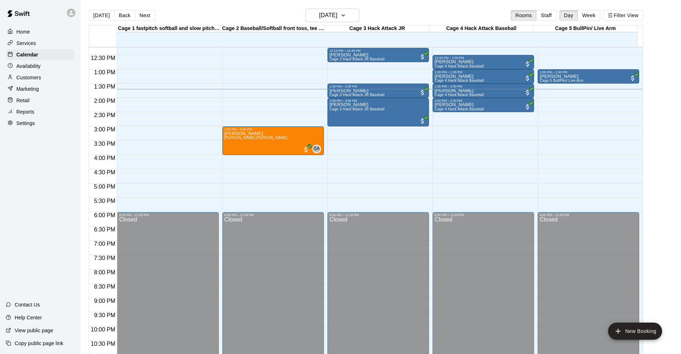
select select "**"
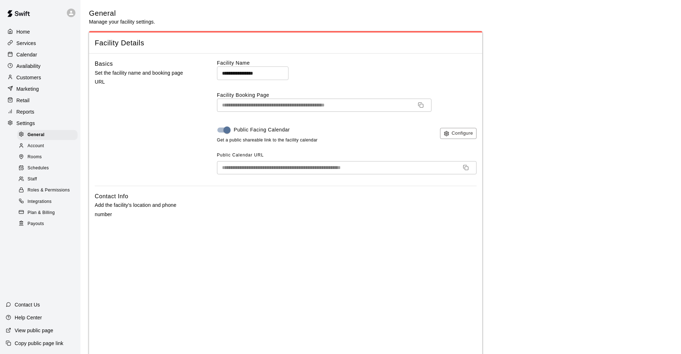
click at [43, 57] on div "Calendar" at bounding box center [40, 54] width 69 height 11
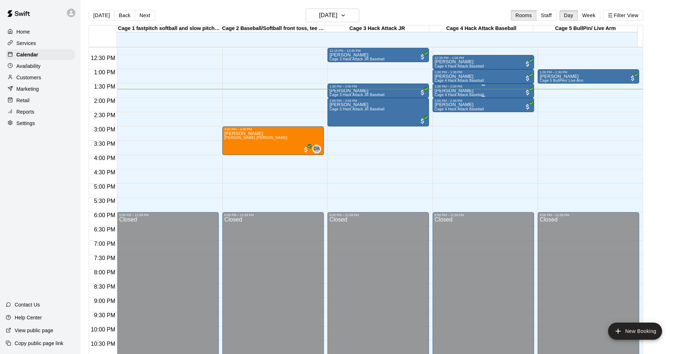
scroll to position [207, 0]
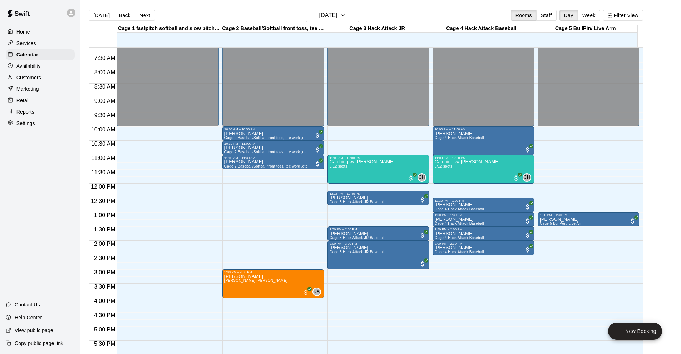
click at [673, 198] on main "[DATE] Back [DATE][DATE] Rooms Staff Day Week Filter View Cage 1 fastpitch soft…" at bounding box center [380, 186] width 595 height 354
click at [656, 196] on main "[DATE] Back [DATE][DATE] Rooms Staff Day Week Filter View Cage 1 fastpitch soft…" at bounding box center [380, 186] width 595 height 354
drag, startPoint x: 17, startPoint y: 183, endPoint x: 22, endPoint y: 183, distance: 4.6
click at [18, 183] on div "Home Services Calendar Availability Customers Marketing Retail Reports Settings…" at bounding box center [40, 177] width 80 height 354
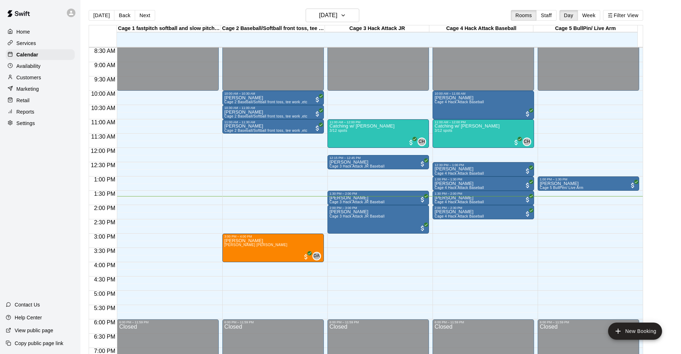
click at [9, 161] on div "Home Services Calendar Availability Customers Marketing Retail Reports Settings…" at bounding box center [40, 177] width 80 height 354
click at [45, 55] on div "Calendar" at bounding box center [40, 54] width 69 height 11
click at [51, 185] on div "Home Services Calendar Availability Customers Marketing Retail Reports Settings…" at bounding box center [40, 177] width 80 height 354
click at [19, 195] on div "Home Services Calendar Availability Customers Marketing Retail Reports Settings…" at bounding box center [40, 177] width 80 height 354
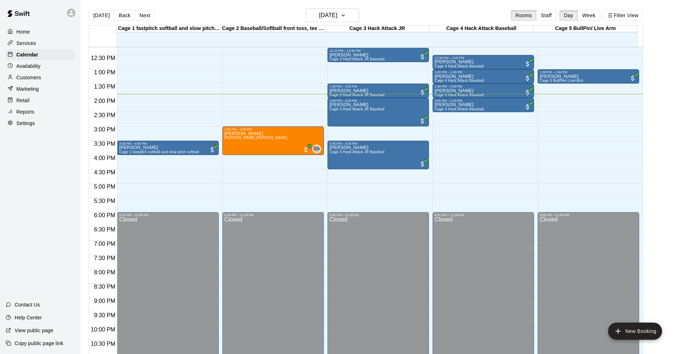
scroll to position [314, 0]
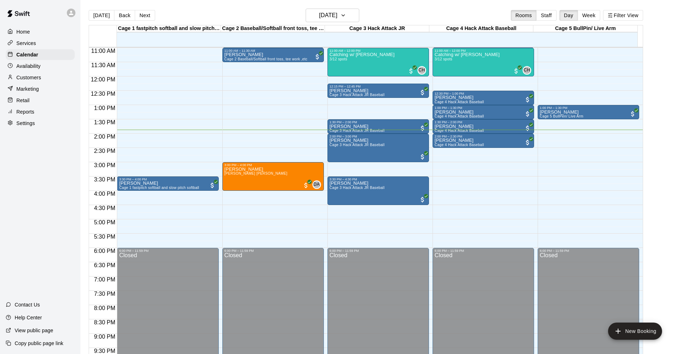
drag, startPoint x: 33, startPoint y: 163, endPoint x: 25, endPoint y: 161, distance: 7.7
click at [33, 163] on div "Home Services Calendar Availability Customers Marketing Retail Reports Settings…" at bounding box center [40, 177] width 80 height 354
click at [657, 162] on main "Today Back Next Saturday Aug 16 Rooms Staff Day Week Filter View Cage 1 fastpit…" at bounding box center [380, 186] width 595 height 354
click at [43, 187] on div "Home Services Calendar Availability Customers Marketing Retail Reports Settings…" at bounding box center [40, 177] width 80 height 354
click at [8, 193] on div "Home Services Calendar Availability Customers Marketing Retail Reports Settings…" at bounding box center [40, 177] width 80 height 354
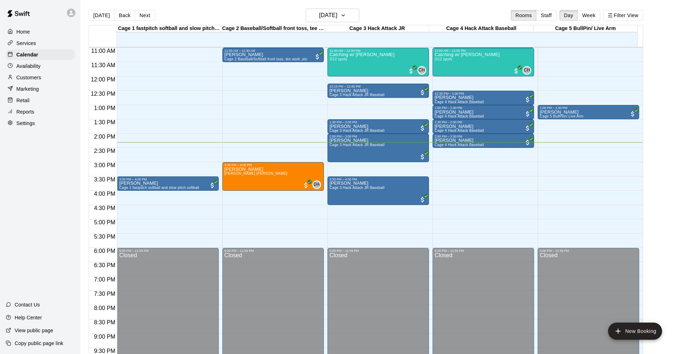
click at [45, 154] on div "Home Services Calendar Availability Customers Marketing Retail Reports Settings…" at bounding box center [40, 177] width 80 height 354
